Goal: Navigation & Orientation: Find specific page/section

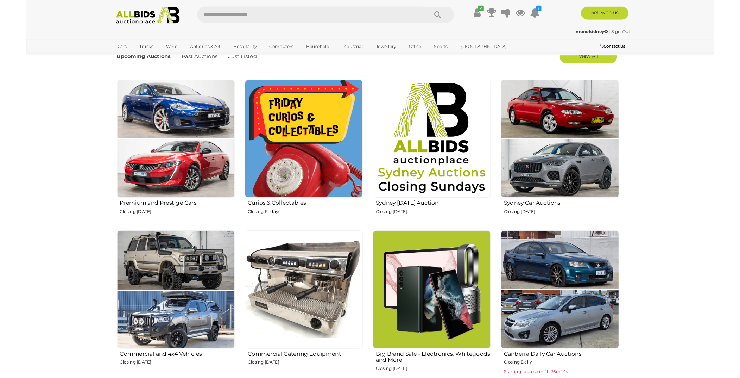
scroll to position [245, 0]
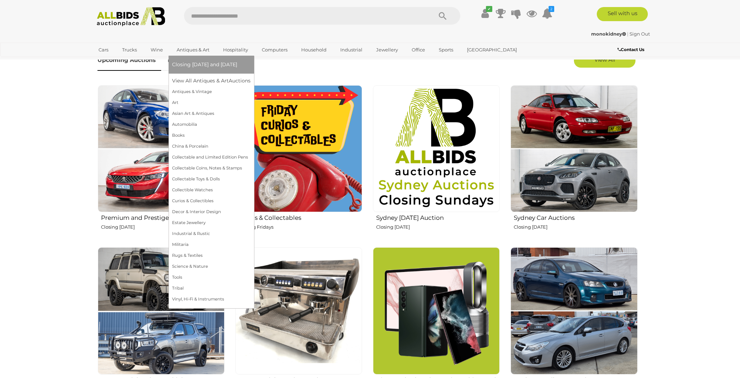
click at [193, 49] on link "Antiques & Art" at bounding box center [193, 50] width 42 height 12
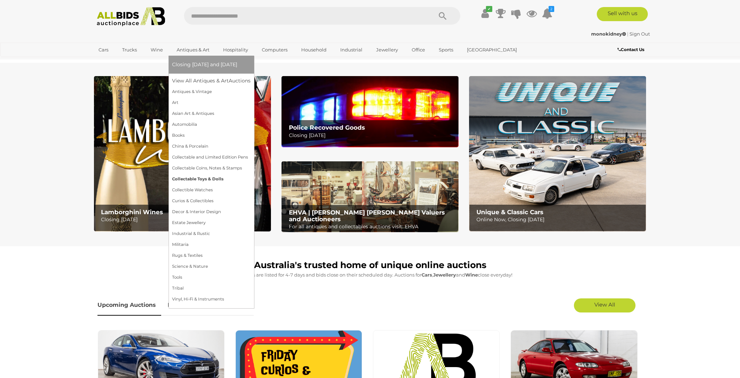
click at [208, 178] on link "Collectable Toys & Dolls" at bounding box center [211, 179] width 78 height 11
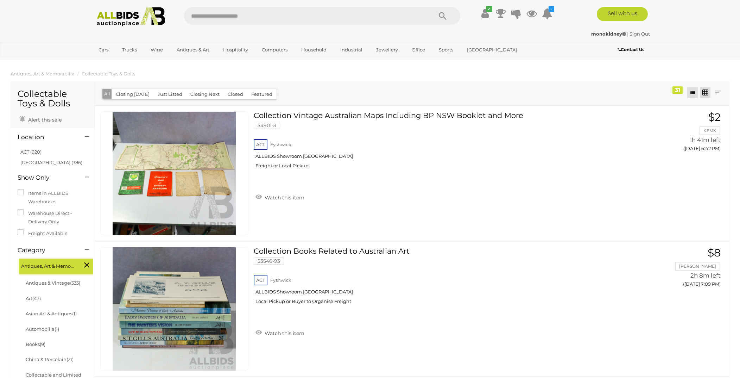
click at [705, 94] on link at bounding box center [705, 92] width 11 height 11
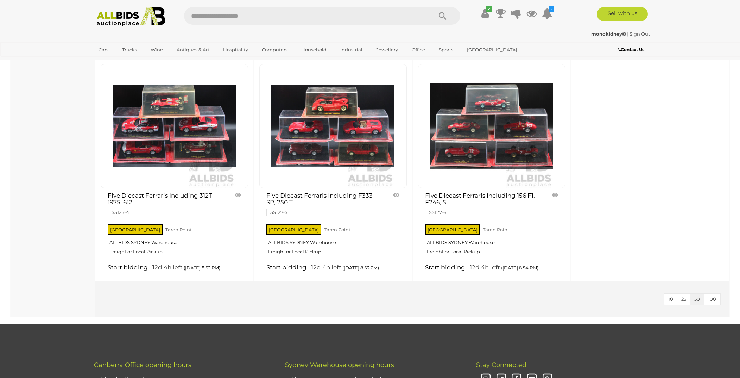
scroll to position [1656, 0]
